Goal: Register for event/course

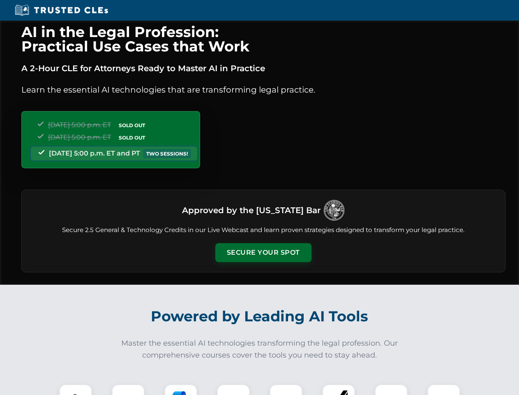
click at [263, 252] on button "Secure Your Spot" at bounding box center [263, 252] width 96 height 19
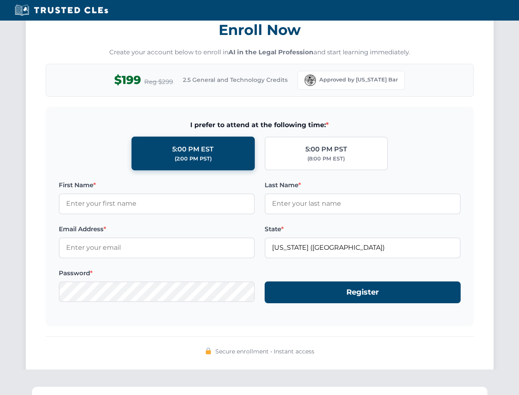
scroll to position [807, 0]
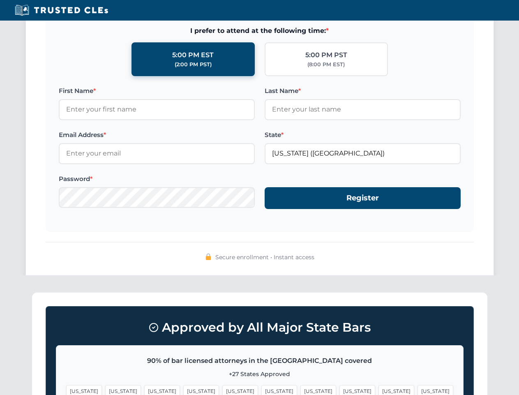
click at [379, 389] on span "[US_STATE]" at bounding box center [397, 391] width 36 height 12
